Goal: Task Accomplishment & Management: Use online tool/utility

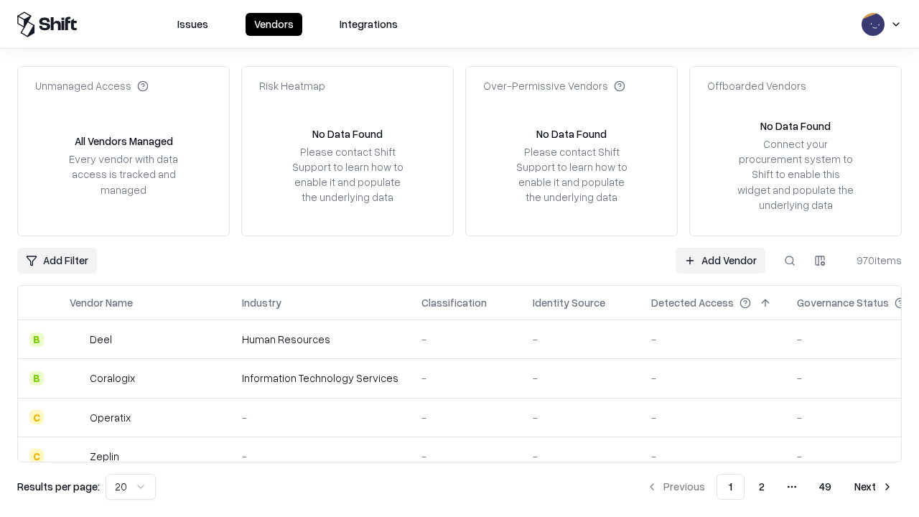
click at [720, 260] on link "Add Vendor" at bounding box center [720, 261] width 90 height 26
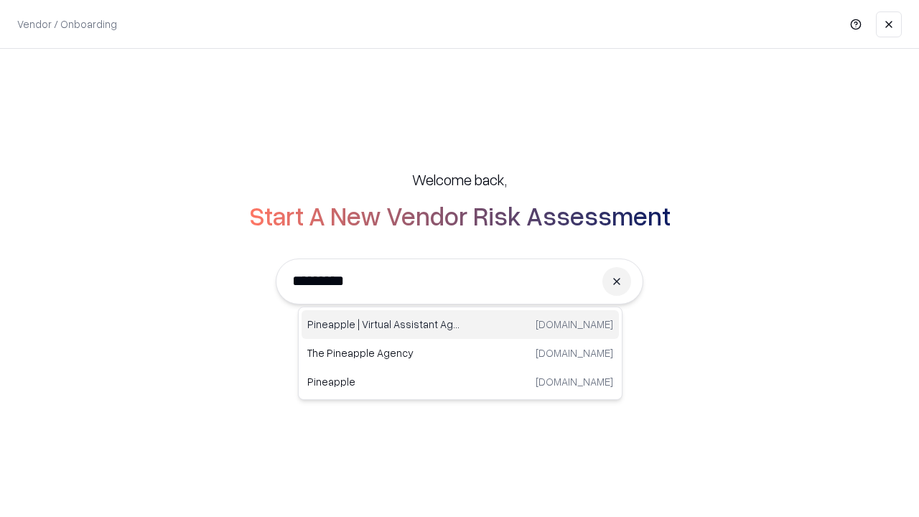
click at [460, 324] on div "Pineapple | Virtual Assistant Agency [DOMAIN_NAME]" at bounding box center [459, 324] width 317 height 29
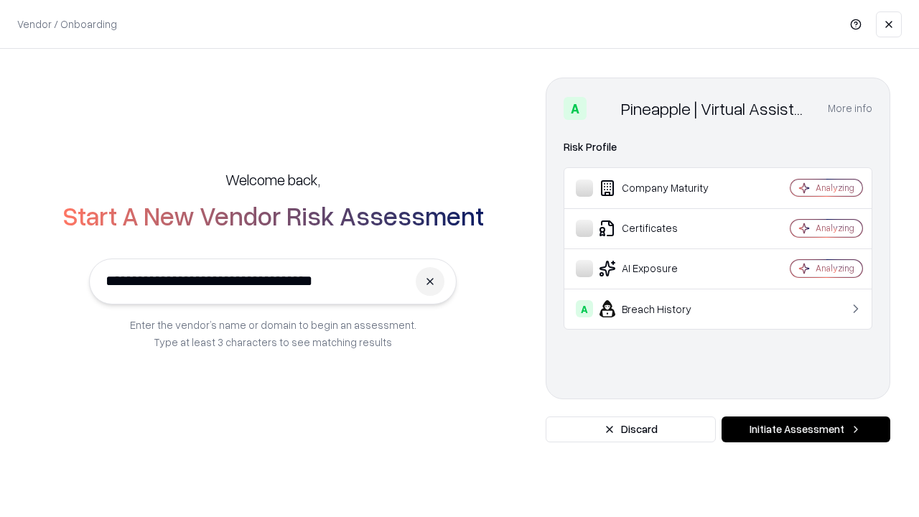
type input "**********"
click at [805, 429] on button "Initiate Assessment" at bounding box center [805, 429] width 169 height 26
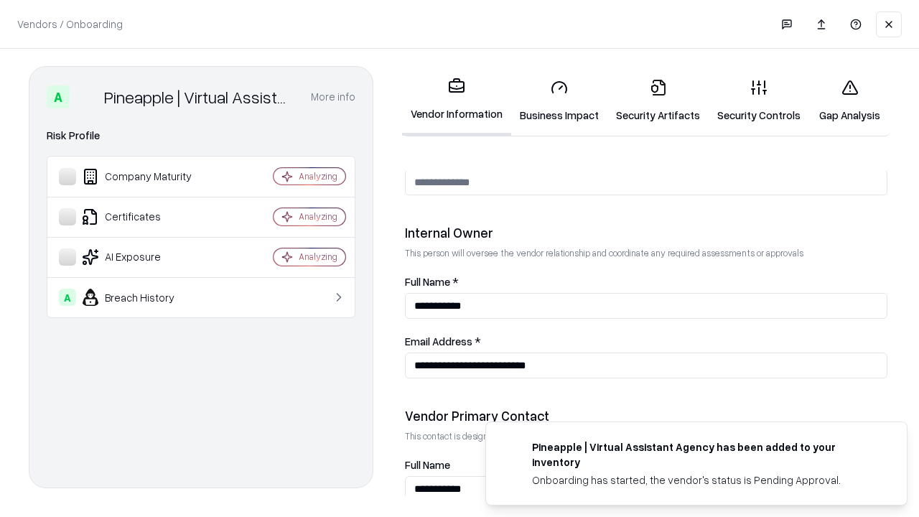
scroll to position [743, 0]
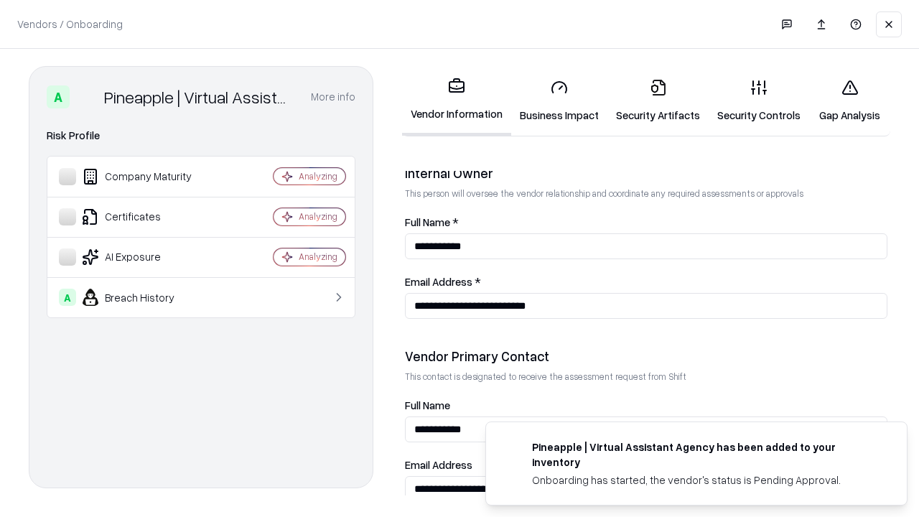
click at [559, 100] on link "Business Impact" at bounding box center [559, 100] width 96 height 67
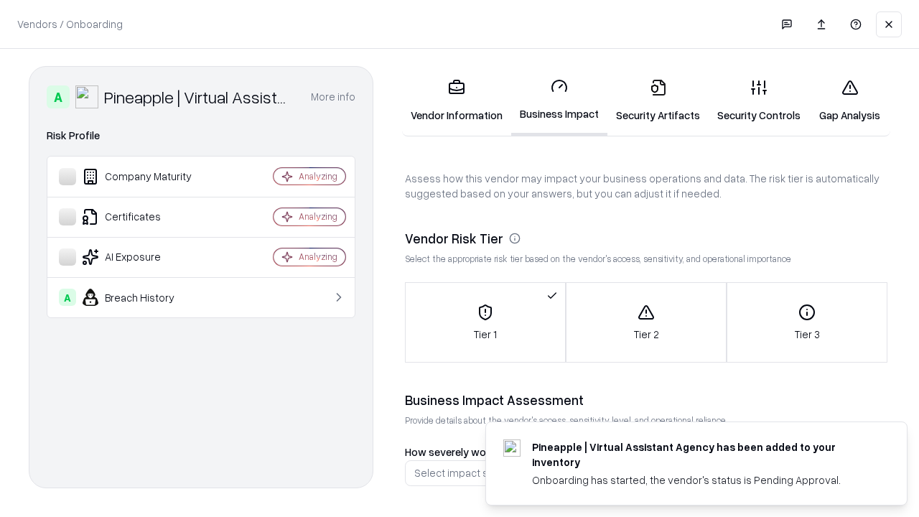
click at [657, 100] on link "Security Artifacts" at bounding box center [657, 100] width 101 height 67
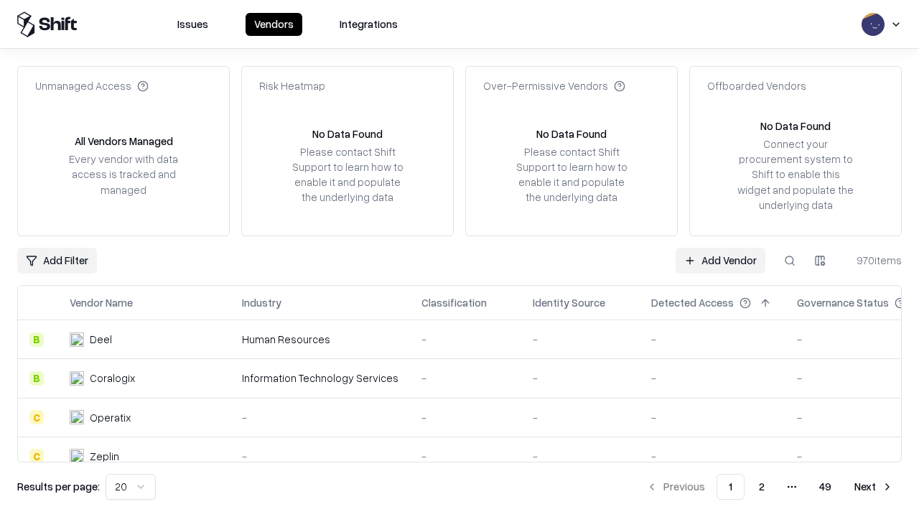
click at [720, 260] on link "Add Vendor" at bounding box center [720, 261] width 90 height 26
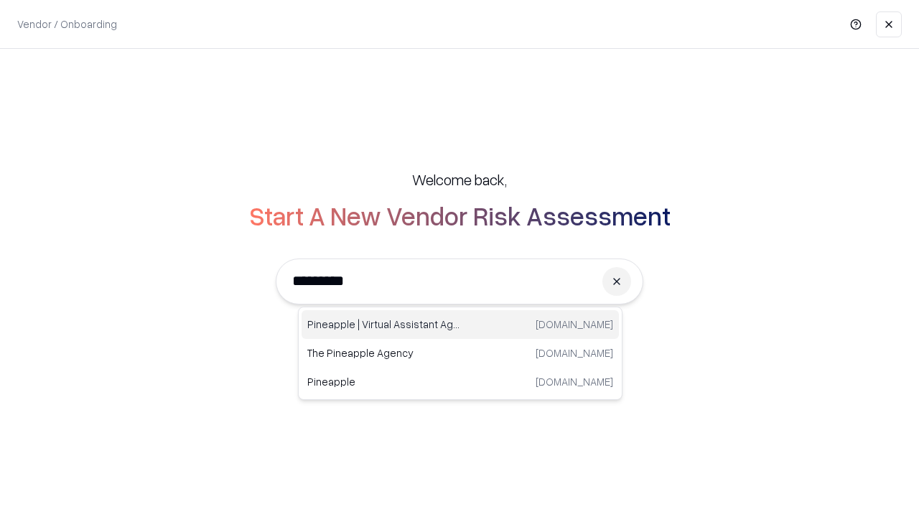
click at [460, 324] on div "Pineapple | Virtual Assistant Agency [DOMAIN_NAME]" at bounding box center [459, 324] width 317 height 29
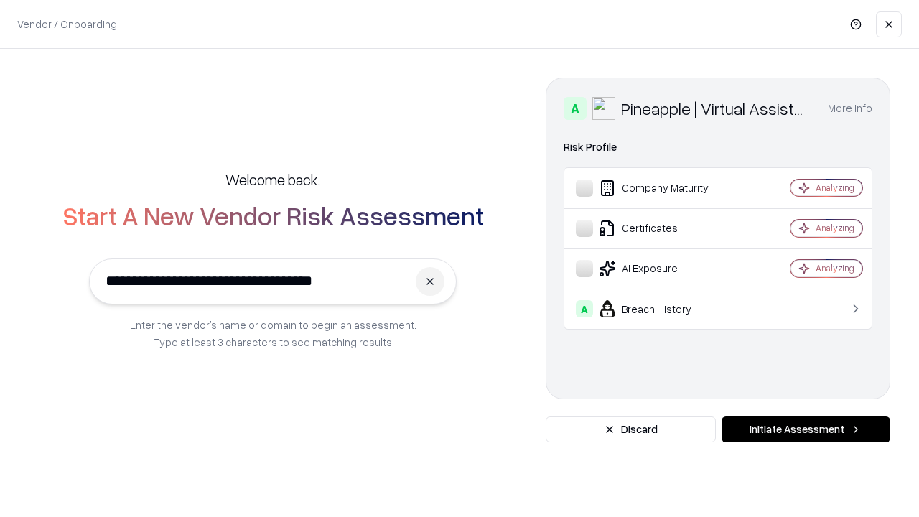
type input "**********"
click at [805, 429] on button "Initiate Assessment" at bounding box center [805, 429] width 169 height 26
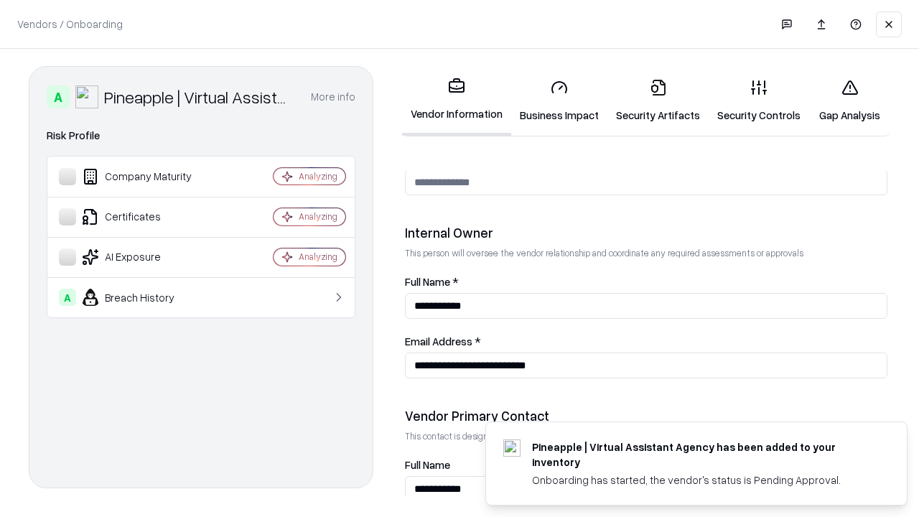
scroll to position [743, 0]
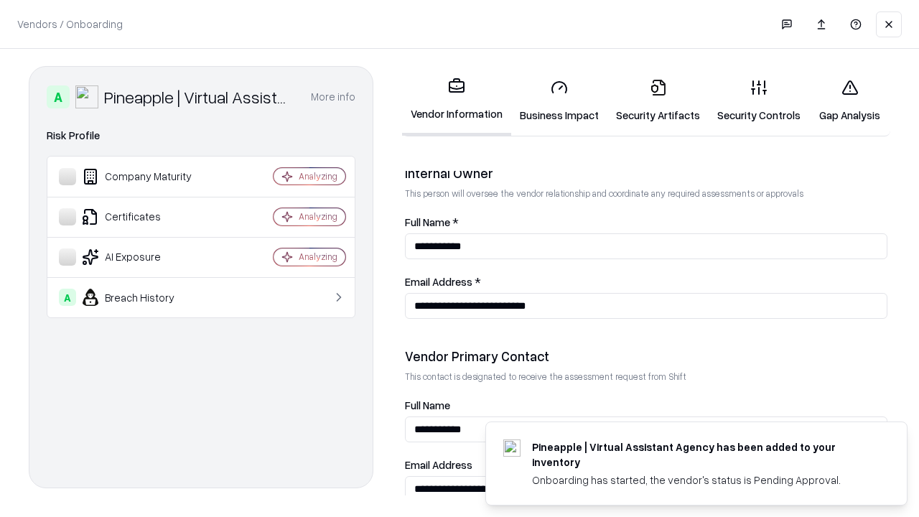
click at [849, 100] on link "Gap Analysis" at bounding box center [849, 100] width 81 height 67
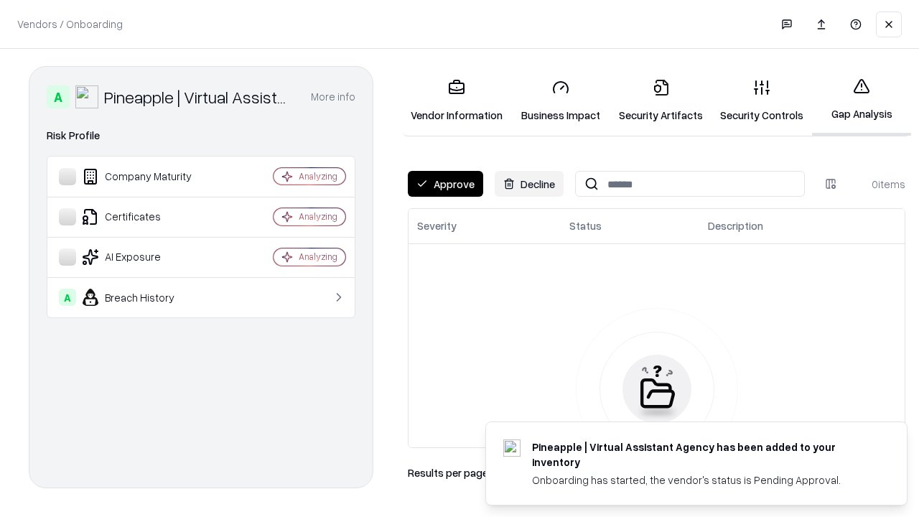
click at [445, 184] on button "Approve" at bounding box center [445, 184] width 75 height 26
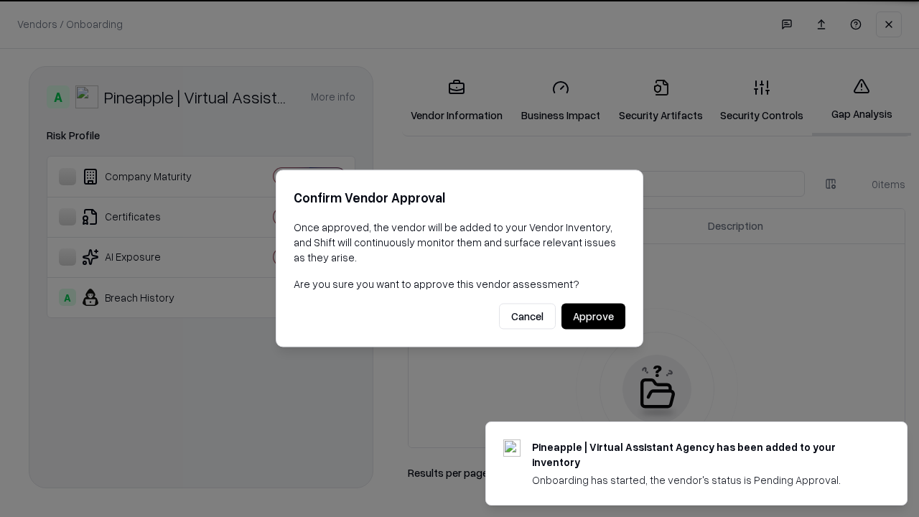
click at [593, 316] on button "Approve" at bounding box center [593, 317] width 64 height 26
